Goal: Task Accomplishment & Management: Use online tool/utility

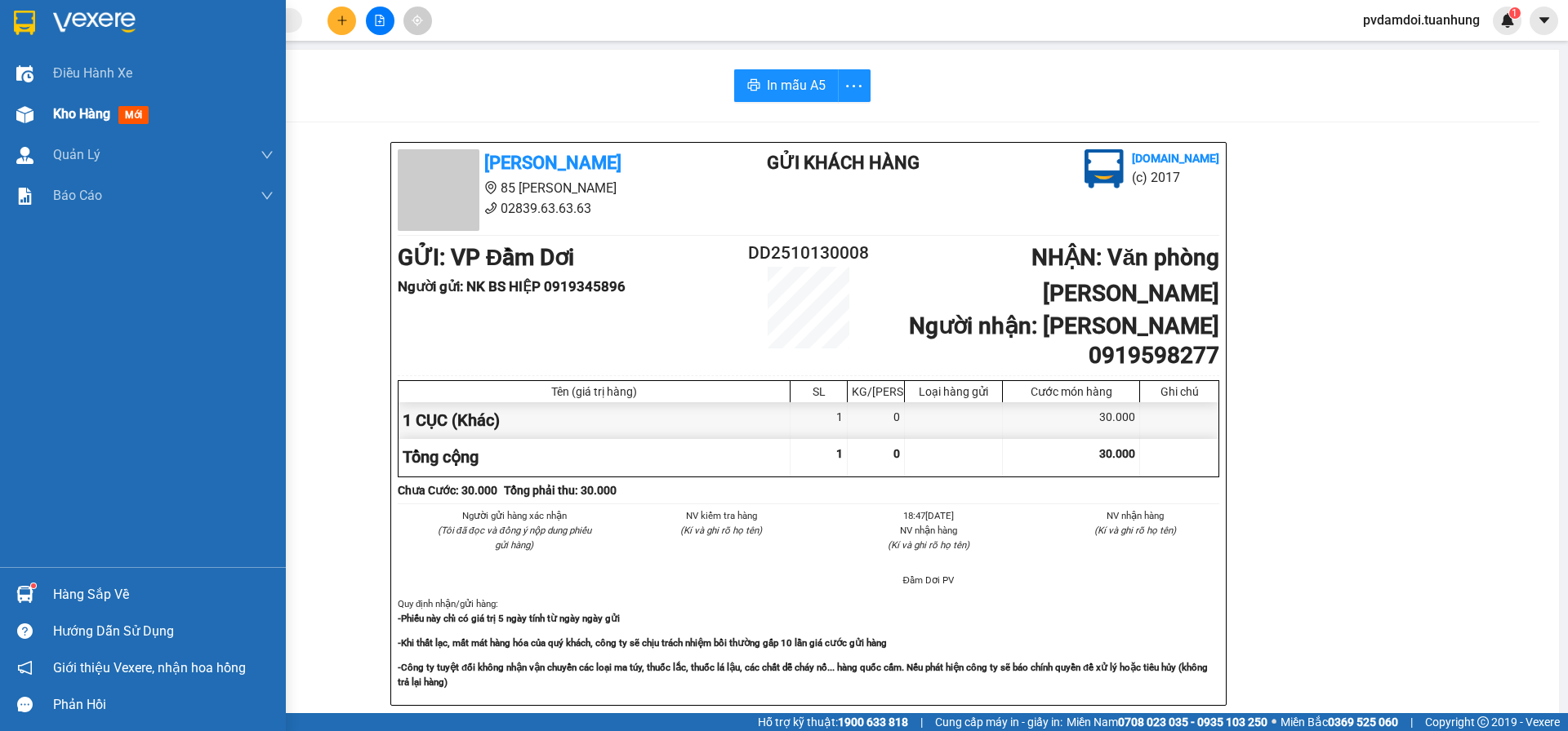
click at [41, 113] on div "Kho hàng mới" at bounding box center [143, 114] width 285 height 40
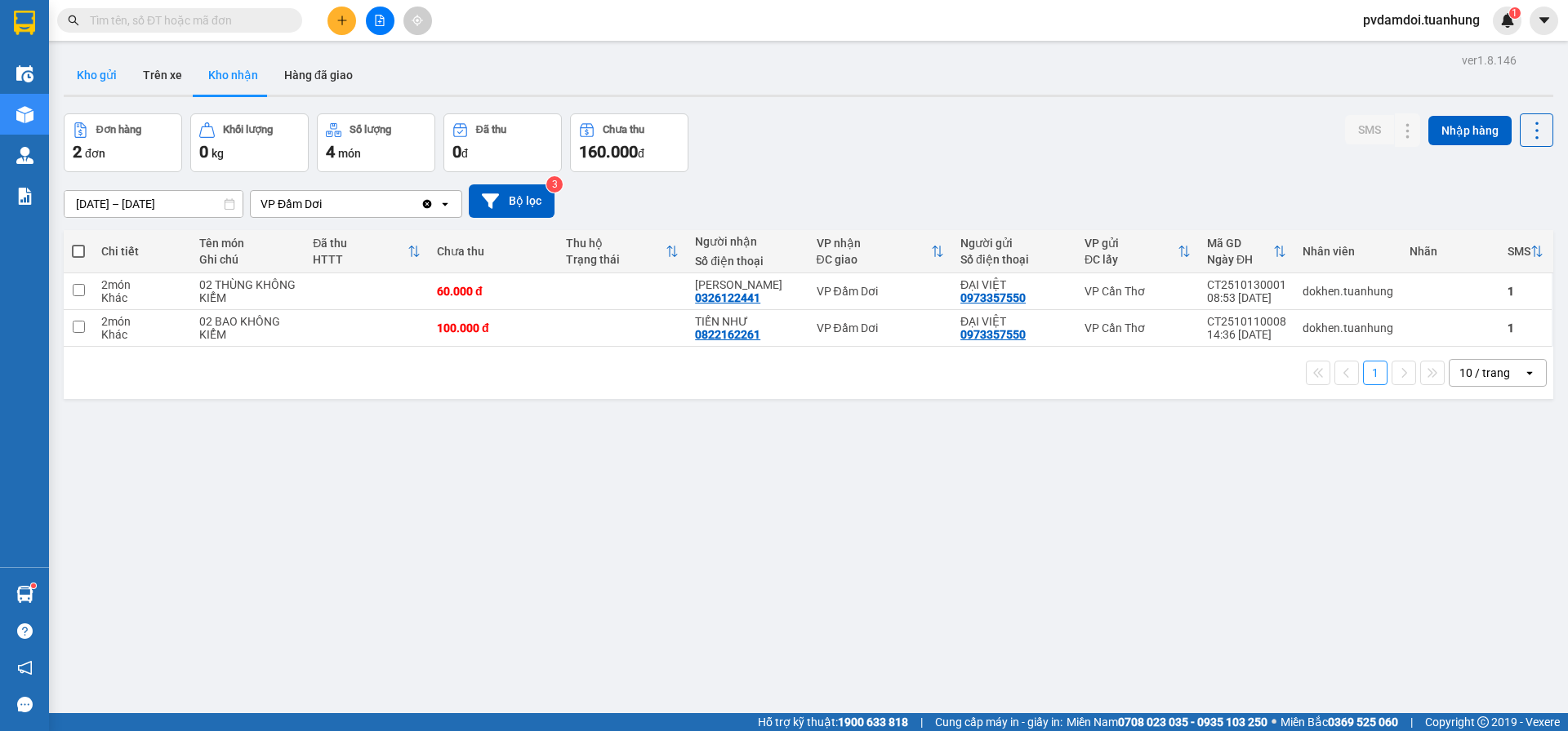
click at [101, 83] on button "Kho gửi" at bounding box center [97, 75] width 66 height 39
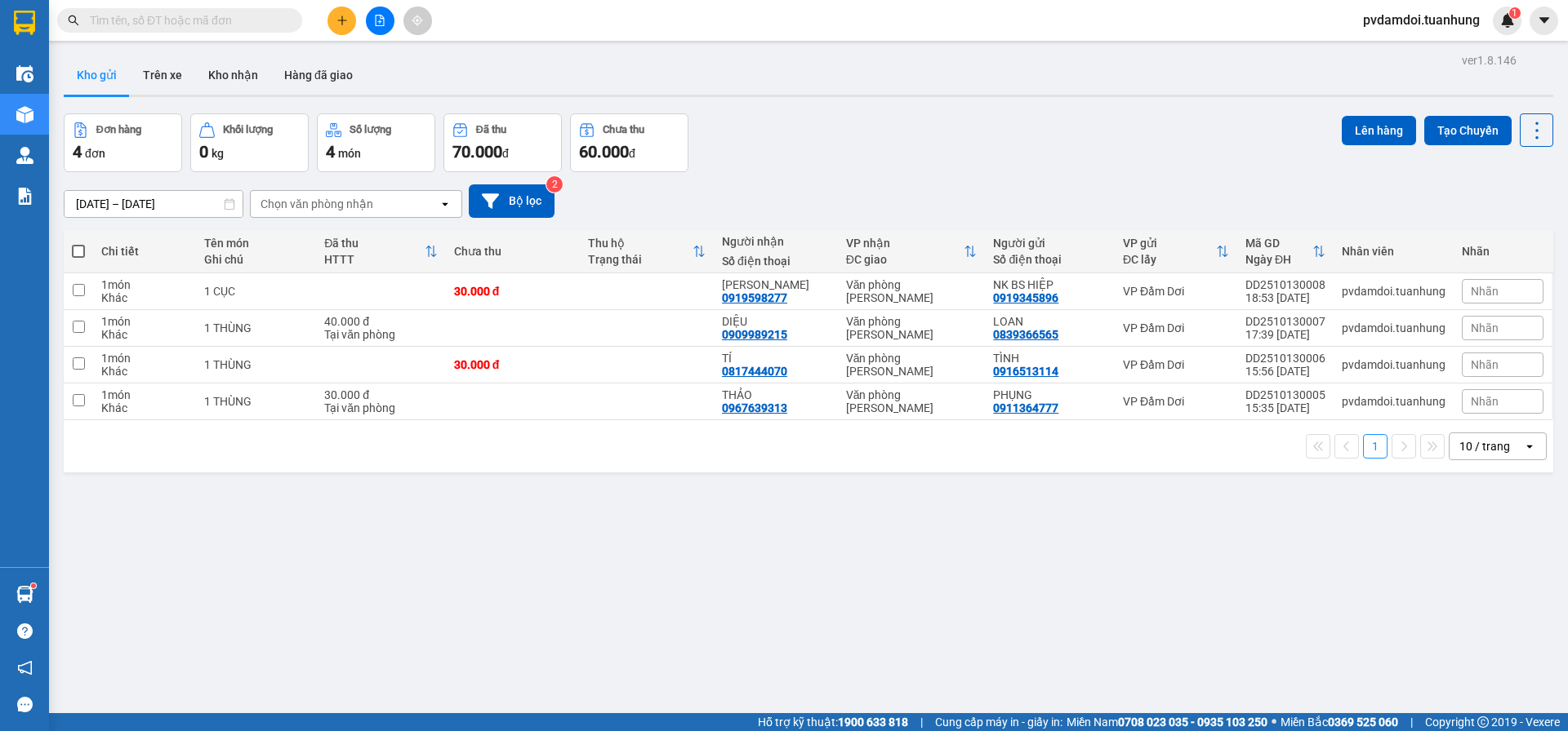
click at [82, 251] on span at bounding box center [79, 251] width 13 height 13
click at [79, 243] on input "checkbox" at bounding box center [79, 243] width 0 height 0
checkbox input "true"
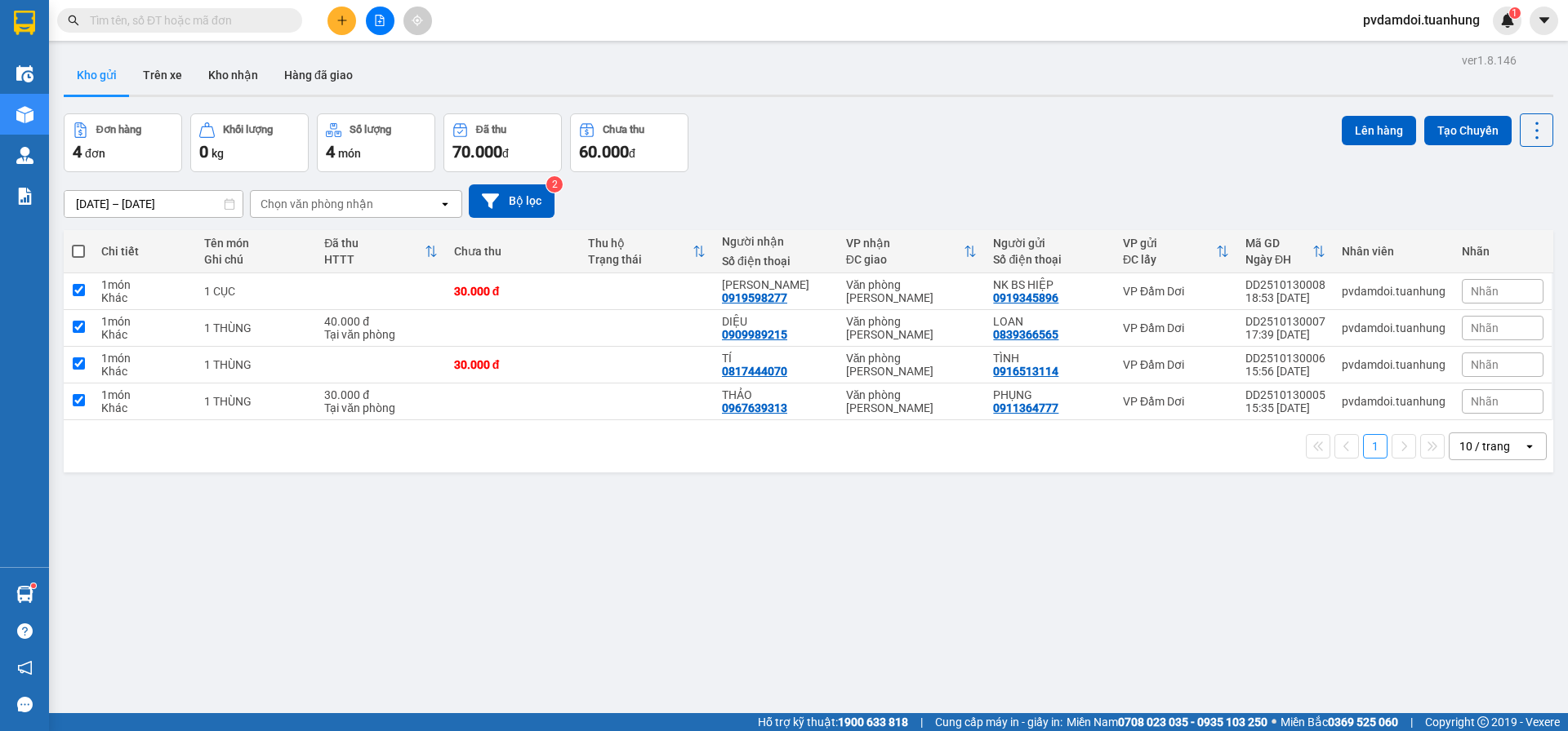
checkbox input "true"
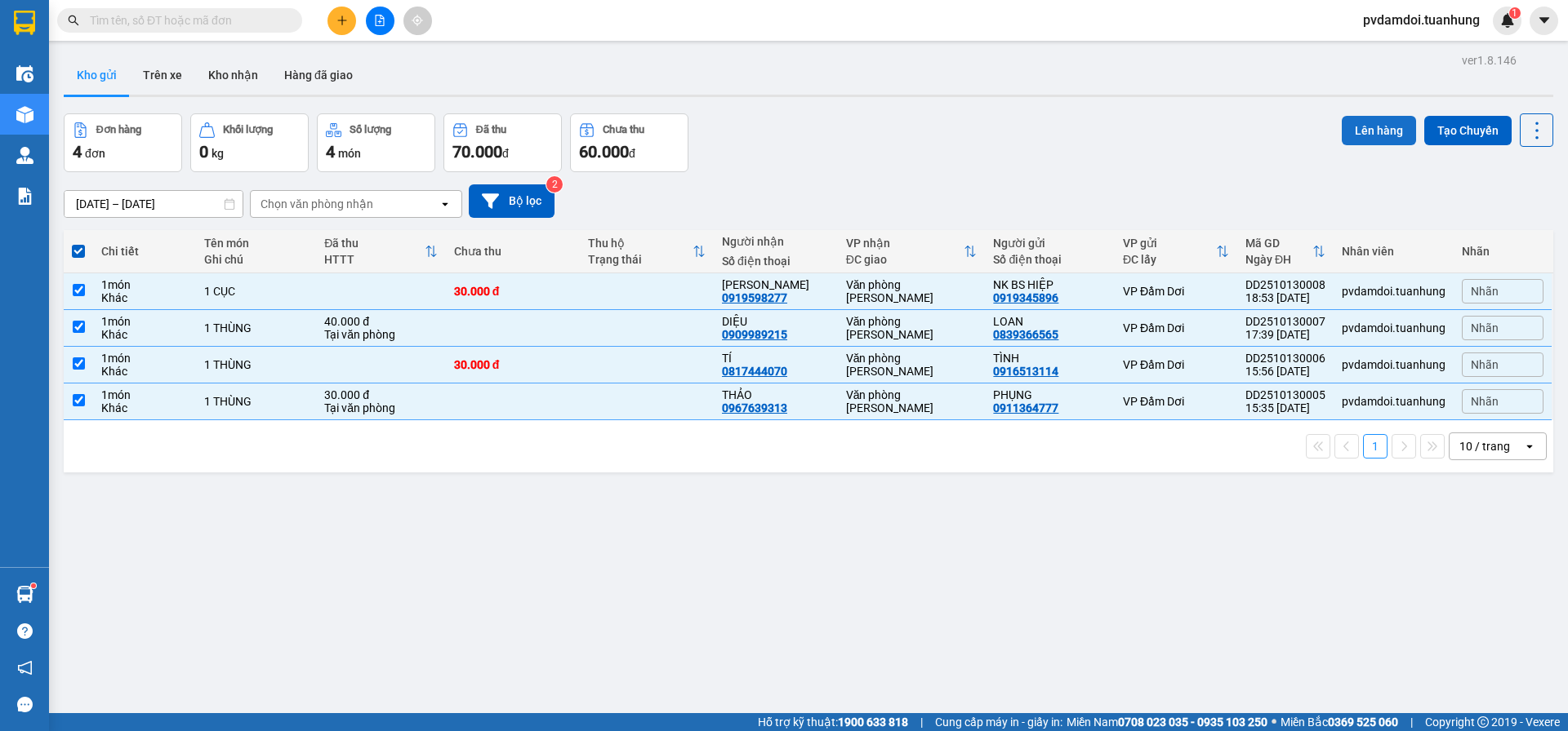
click at [1360, 139] on button "Lên hàng" at bounding box center [1378, 130] width 74 height 29
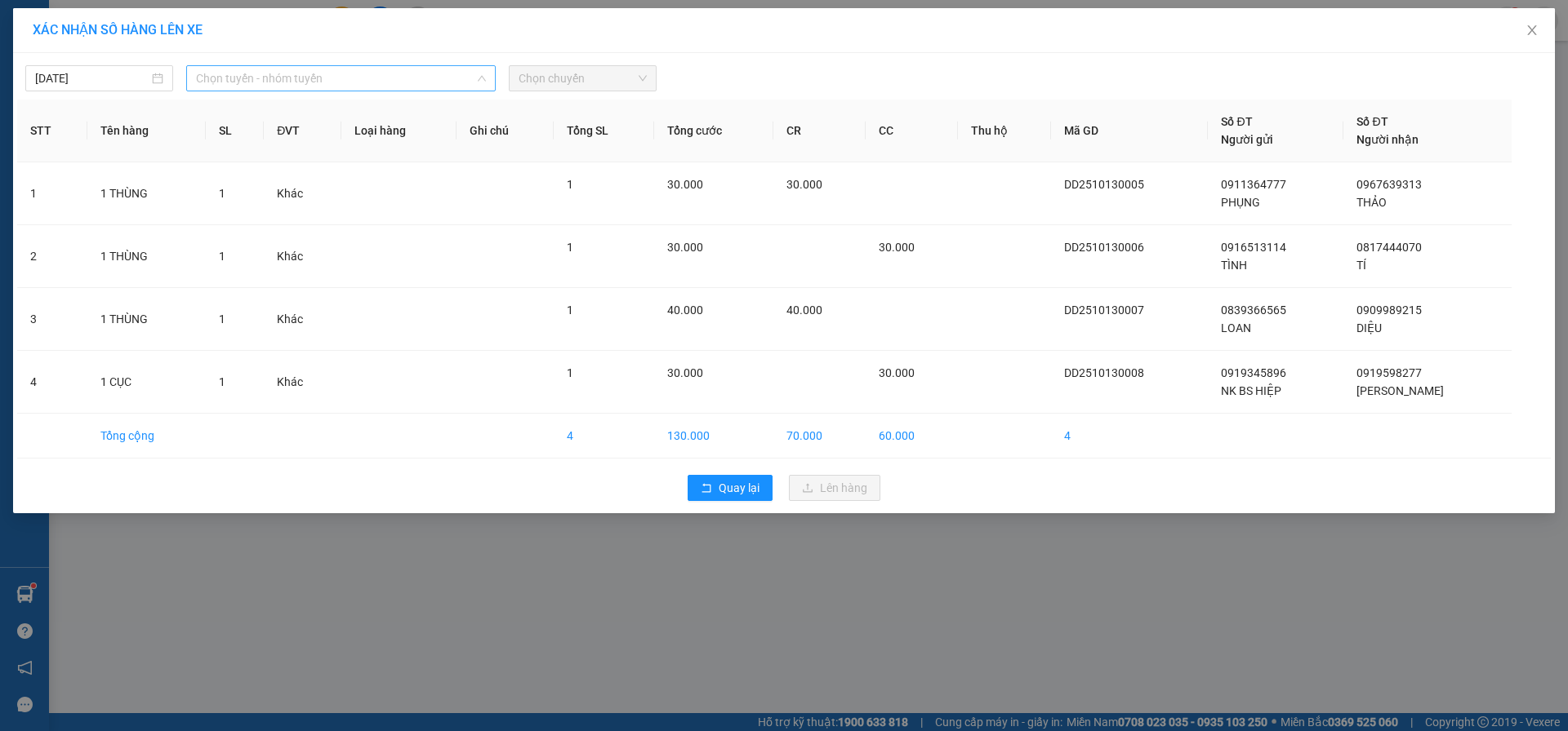
drag, startPoint x: 253, startPoint y: 79, endPoint x: 259, endPoint y: 135, distance: 56.3
click at [252, 78] on span "Chọn tuyến - nhóm tuyến" at bounding box center [341, 78] width 290 height 24
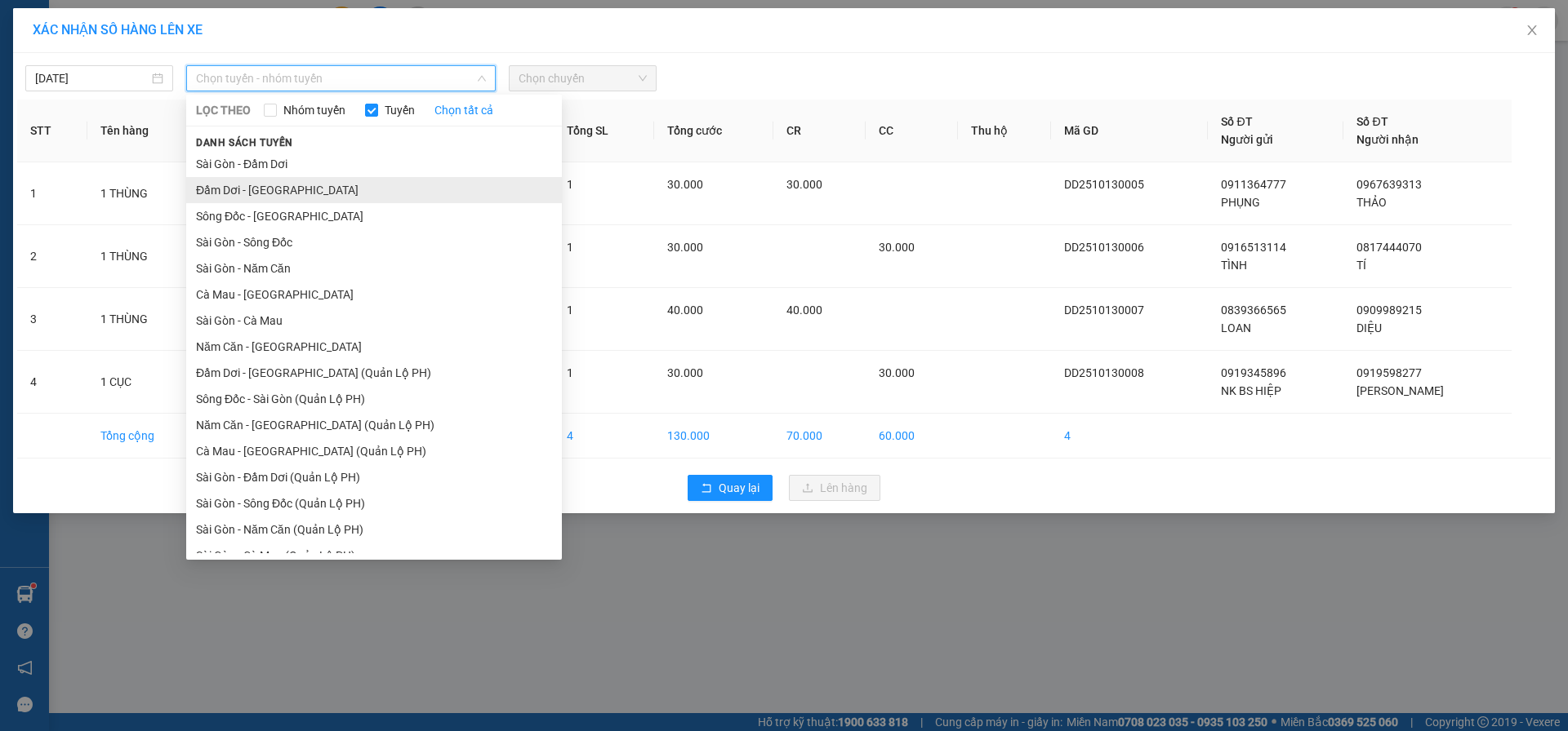
click at [254, 184] on li "Đầm Dơi - [GEOGRAPHIC_DATA]" at bounding box center [374, 190] width 376 height 26
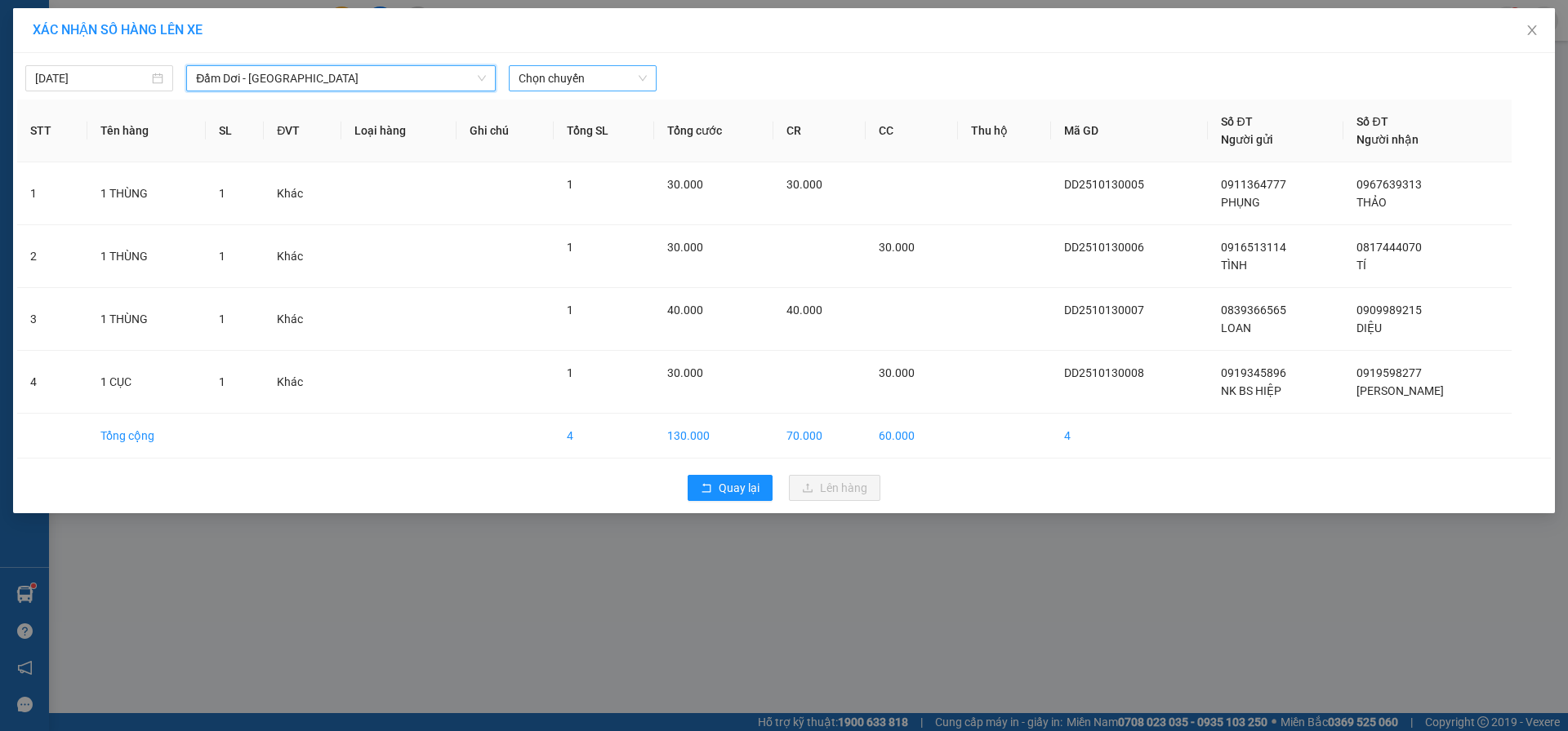
click at [592, 79] on span "Chọn chuyến" at bounding box center [582, 78] width 129 height 24
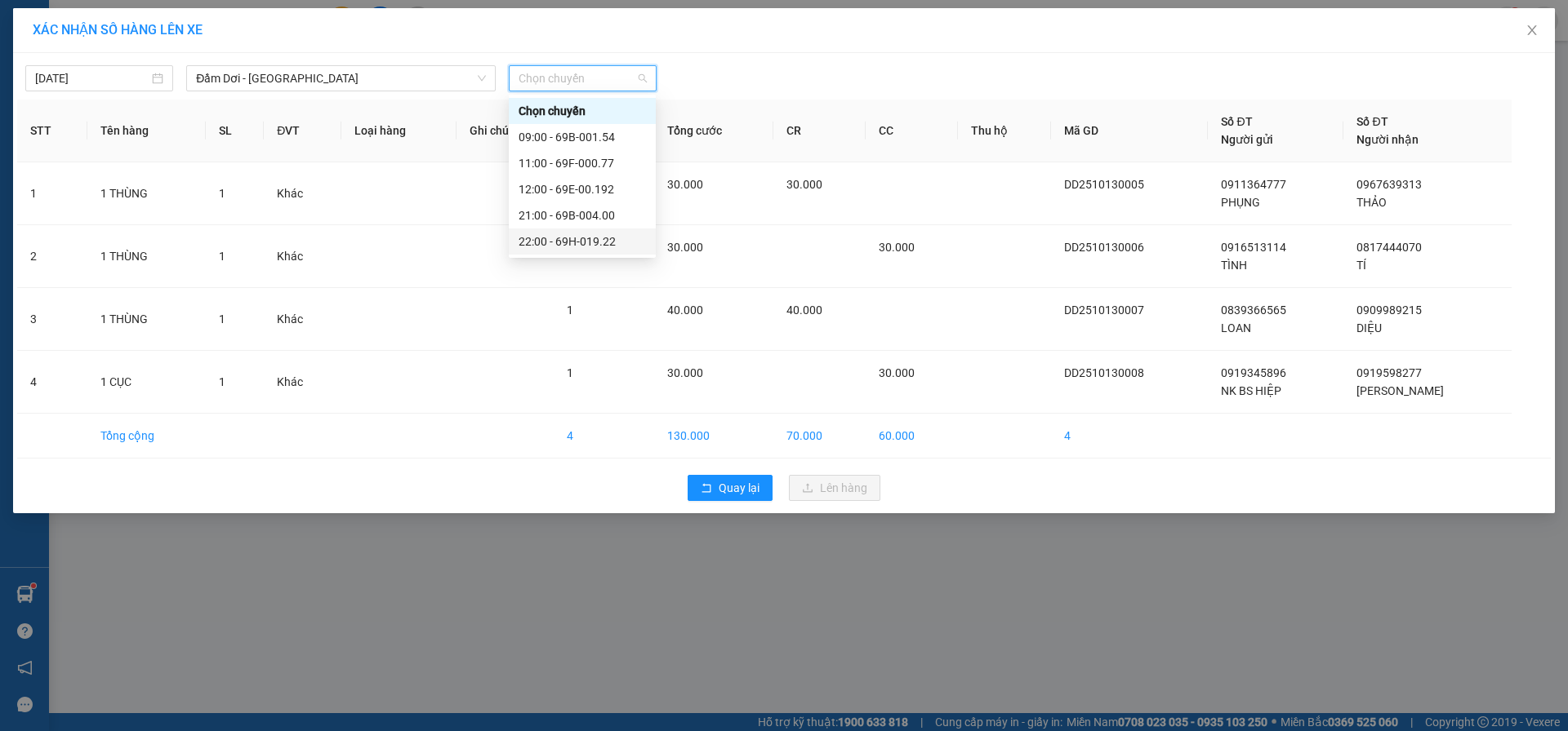
click at [569, 241] on div "22:00 - 69H-019.22" at bounding box center [582, 241] width 128 height 18
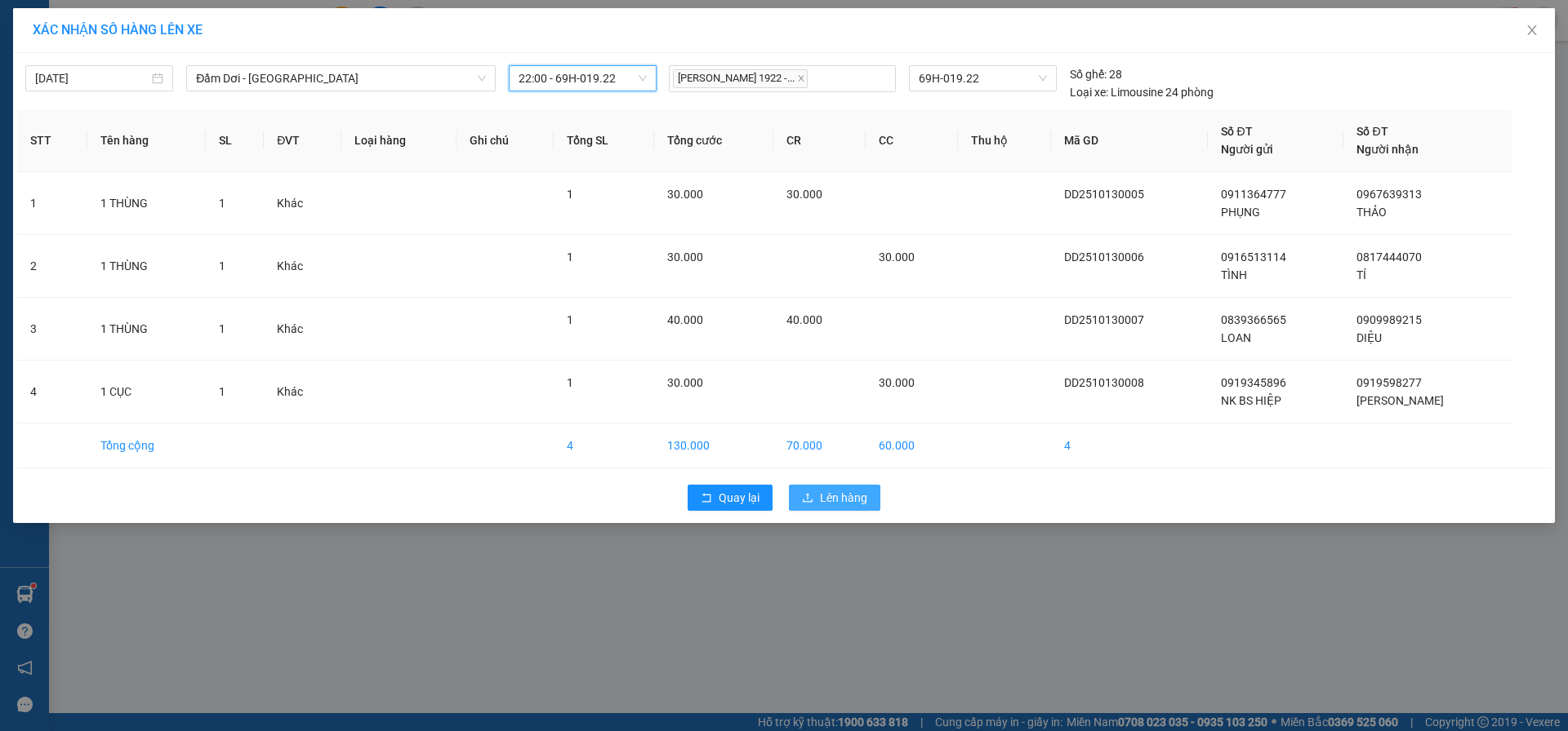
click at [858, 498] on span "Lên hàng" at bounding box center [843, 497] width 47 height 18
